Goal: Task Accomplishment & Management: Use online tool/utility

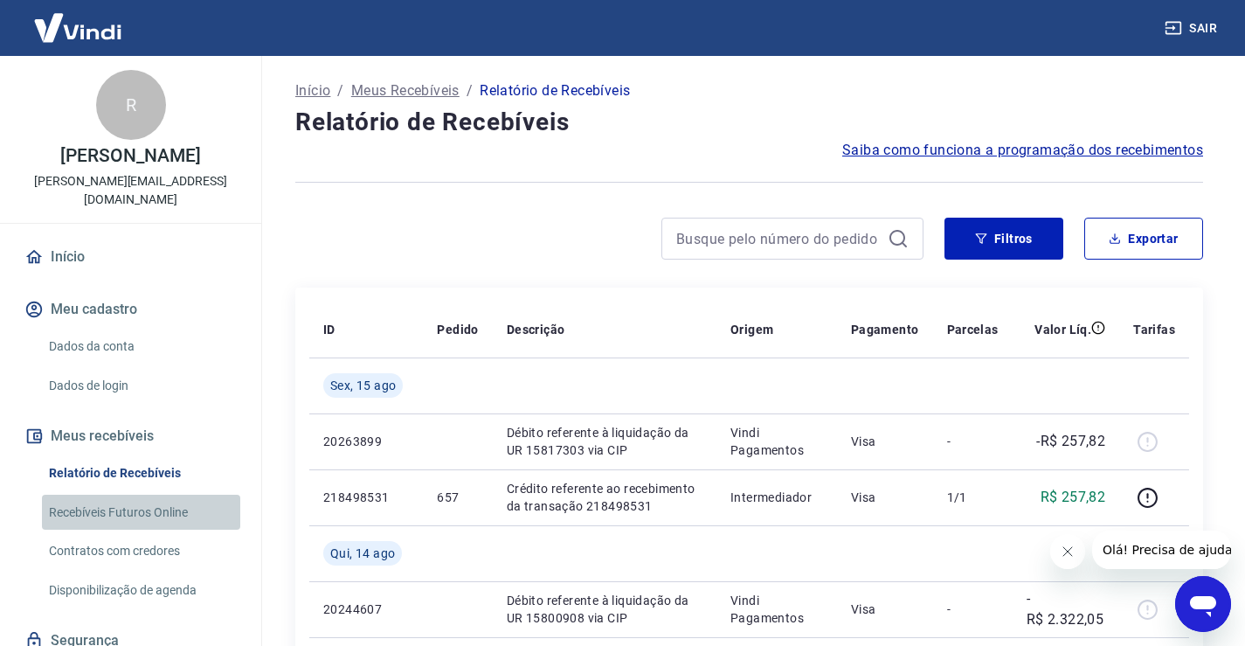
click at [149, 494] on link "Recebíveis Futuros Online" at bounding box center [141, 512] width 198 height 36
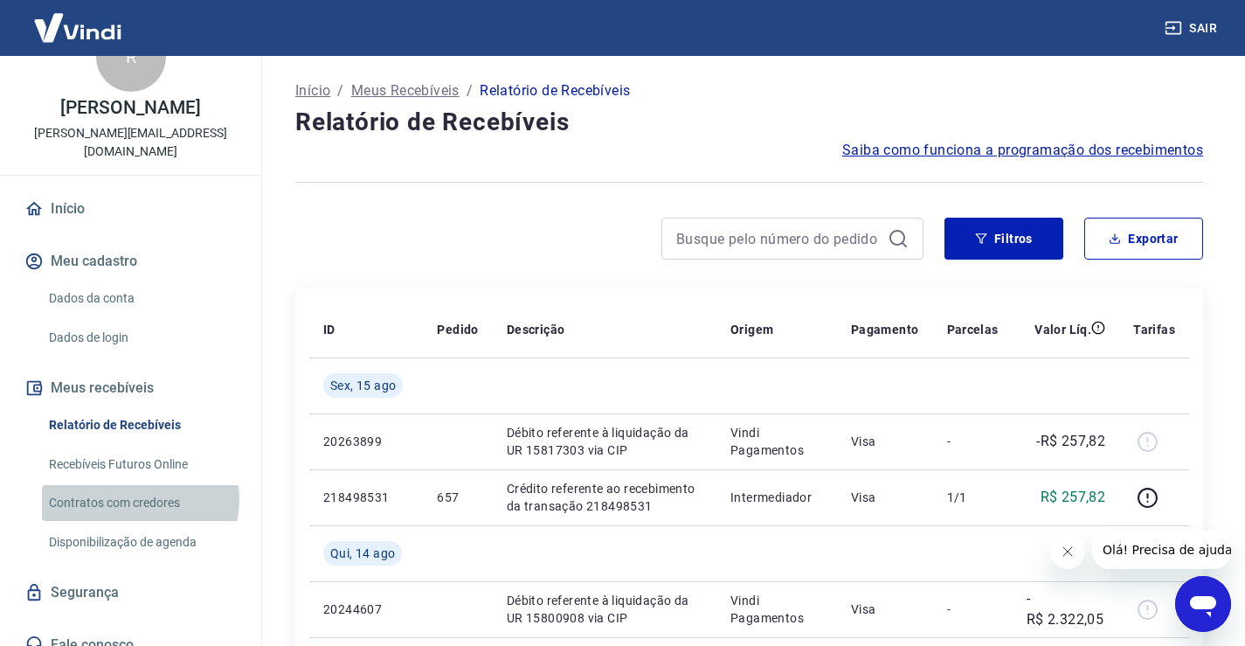
click at [139, 485] on link "Contratos com credores" at bounding box center [141, 503] width 198 height 36
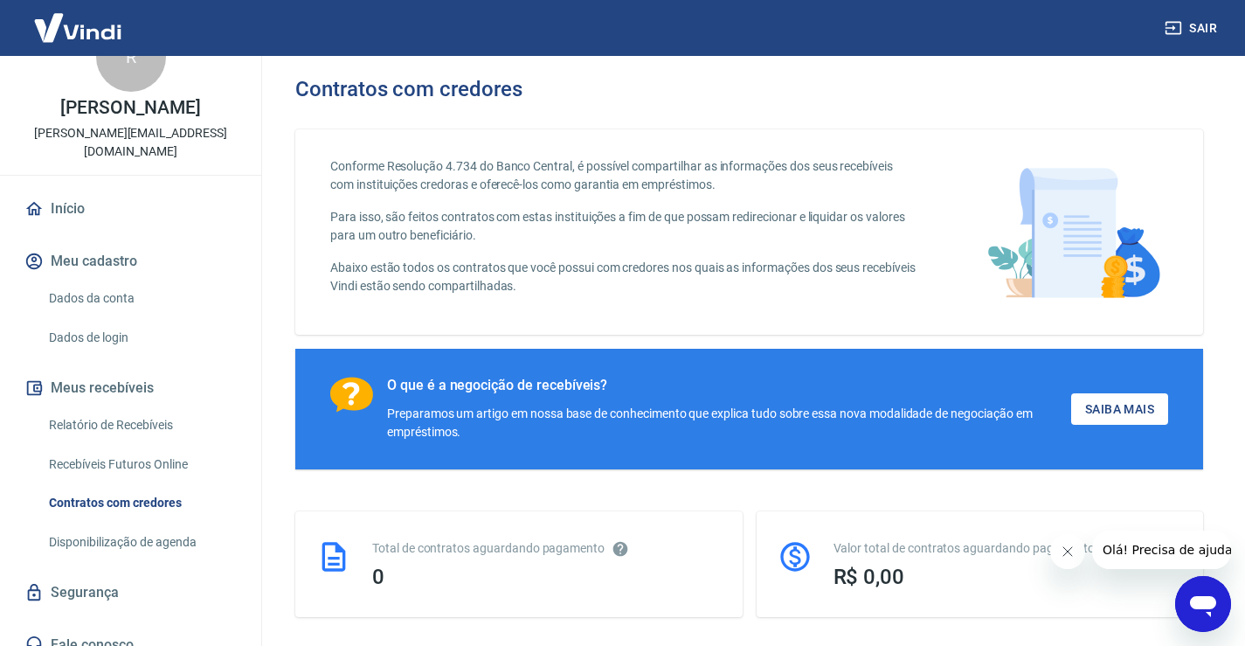
click at [137, 413] on link "Relatório de Recebíveis" at bounding box center [141, 425] width 198 height 36
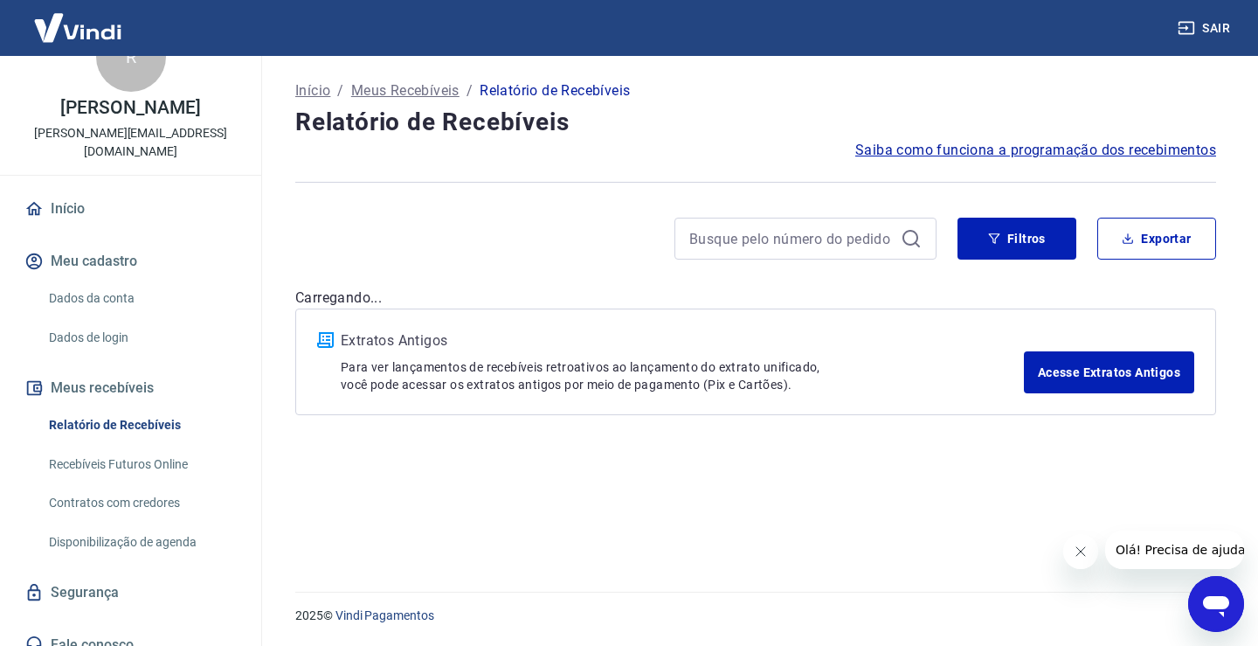
click at [109, 453] on link "Recebíveis Futuros Online" at bounding box center [141, 464] width 198 height 36
